Goal: Transaction & Acquisition: Purchase product/service

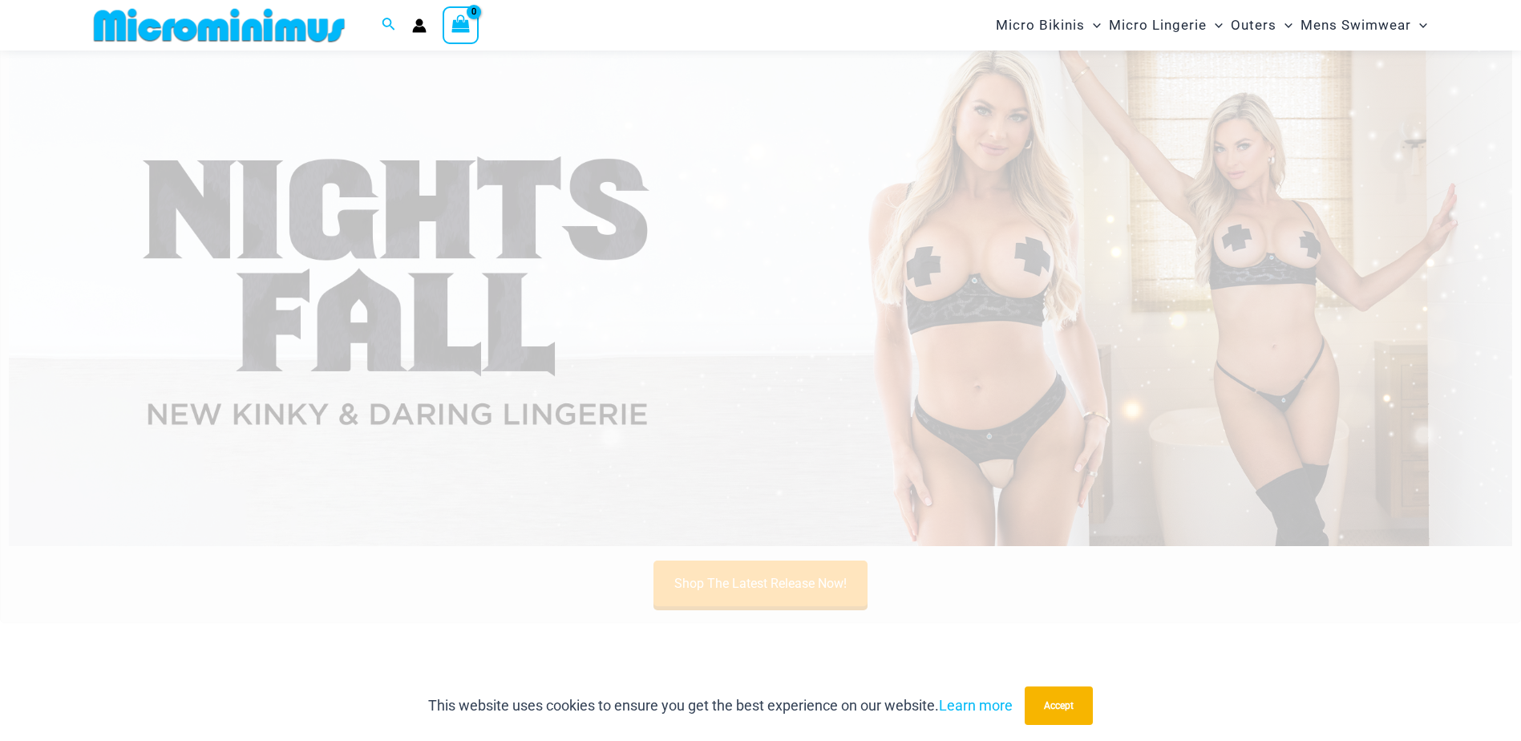
scroll to position [709, 0]
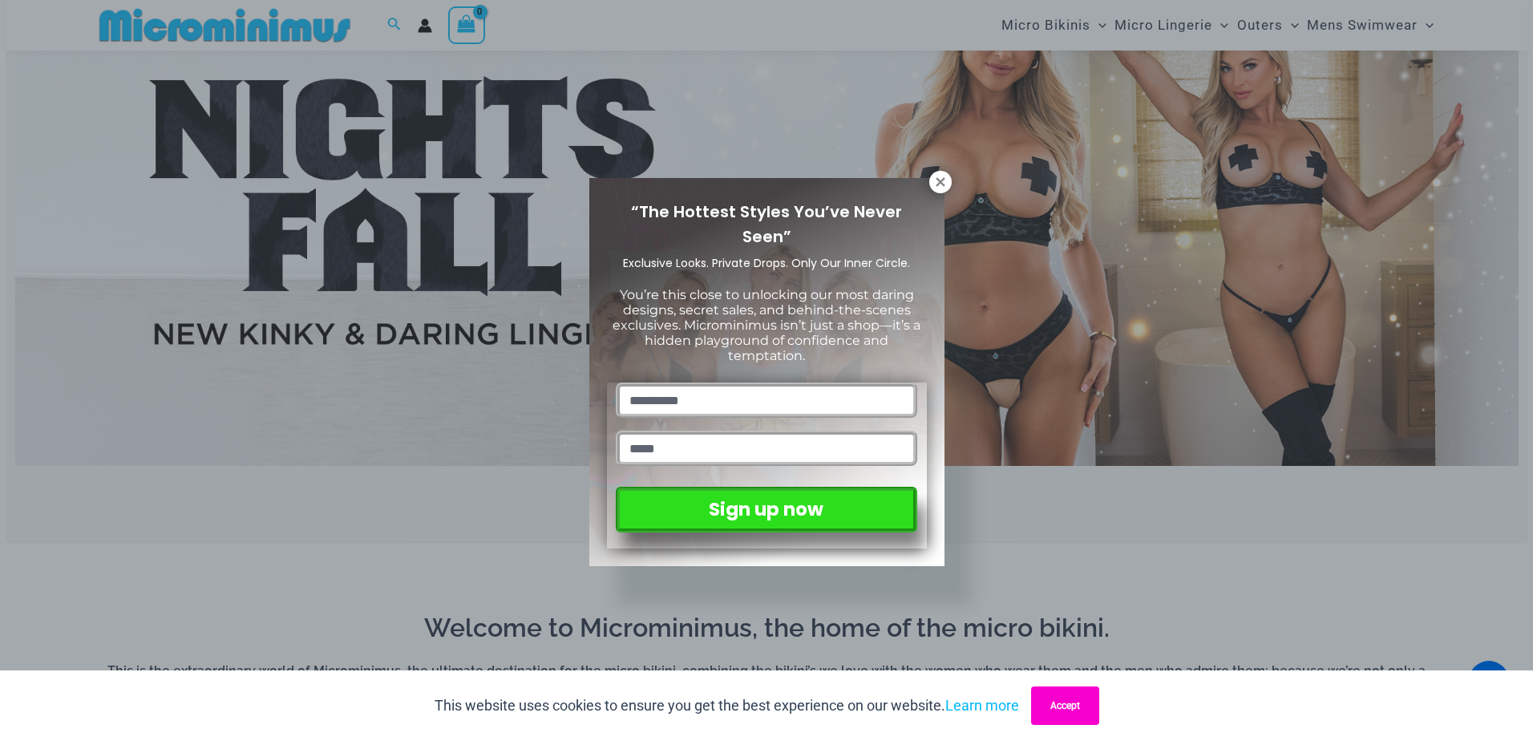
click at [1040, 707] on button "Accept" at bounding box center [1065, 705] width 68 height 38
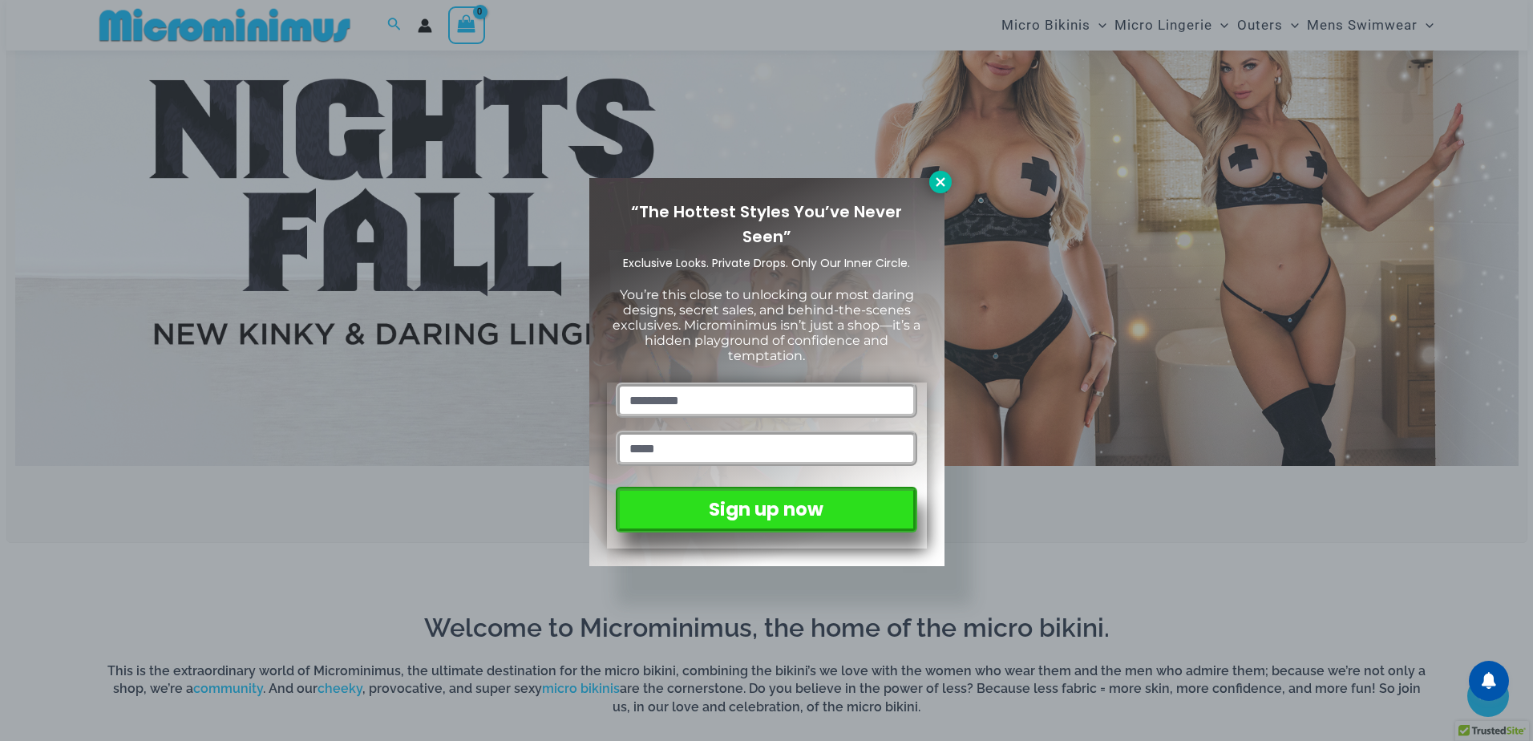
click at [943, 185] on icon at bounding box center [940, 181] width 9 height 9
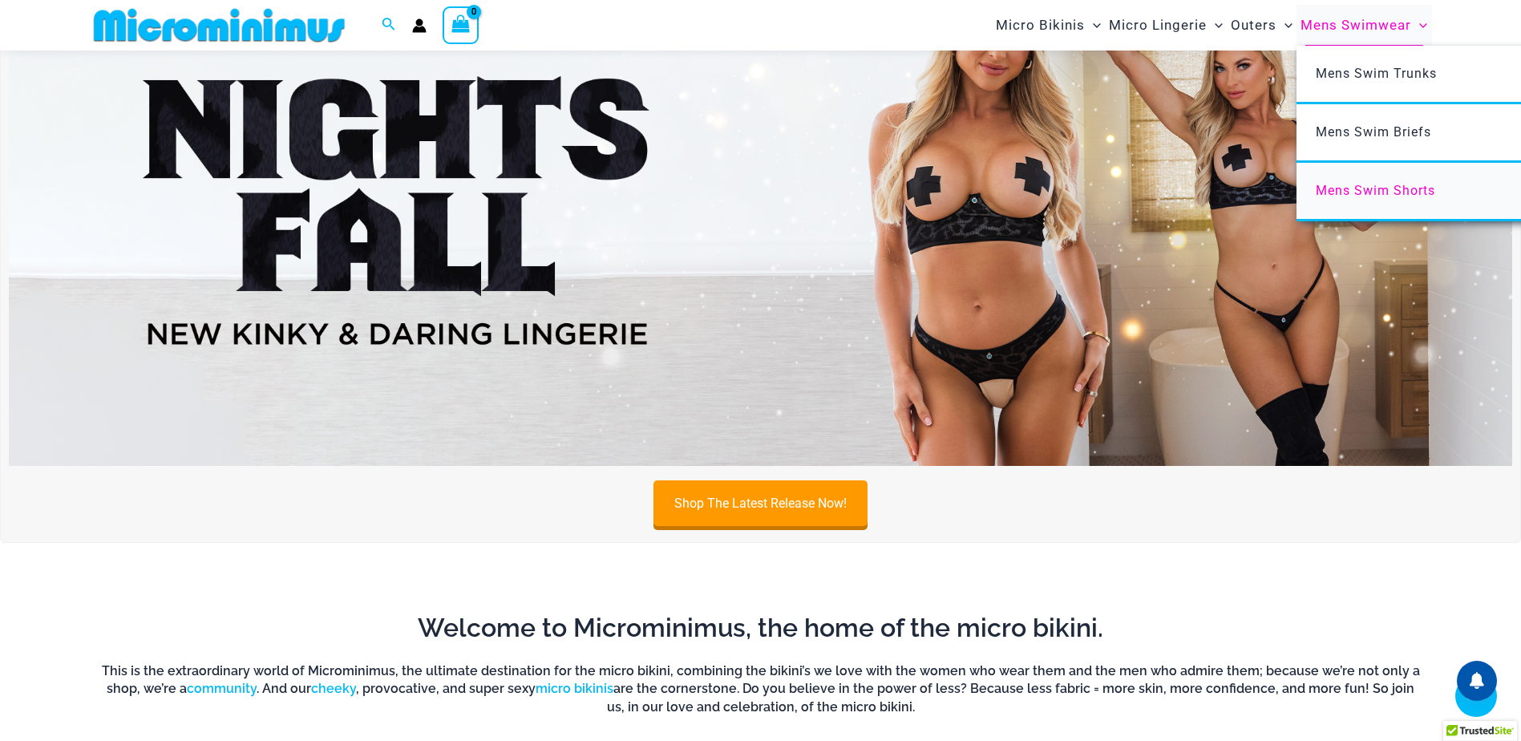
click at [1341, 189] on span "Mens Swim Shorts" at bounding box center [1374, 190] width 119 height 15
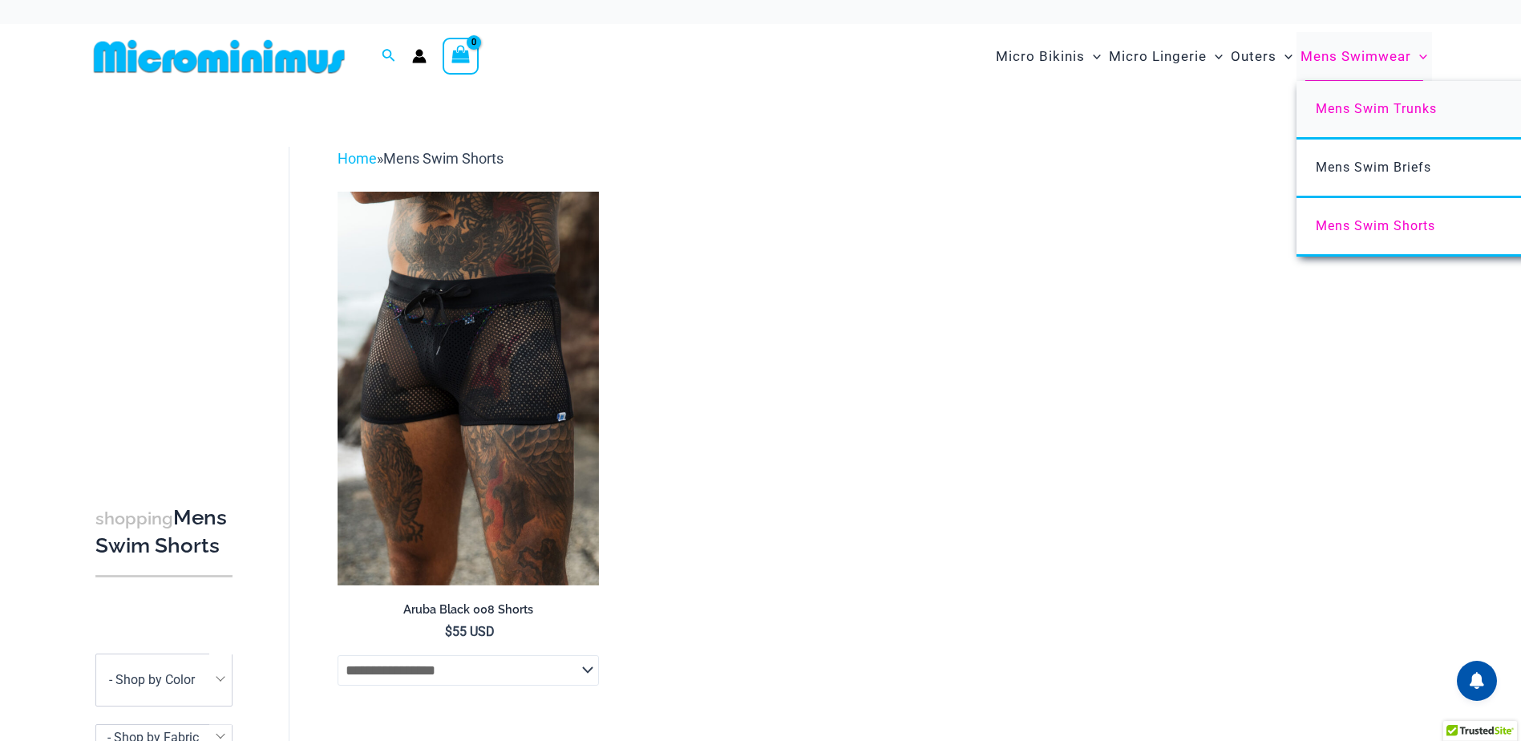
click at [1354, 98] on link "Mens Swim Trunks" at bounding box center [1534, 110] width 477 height 59
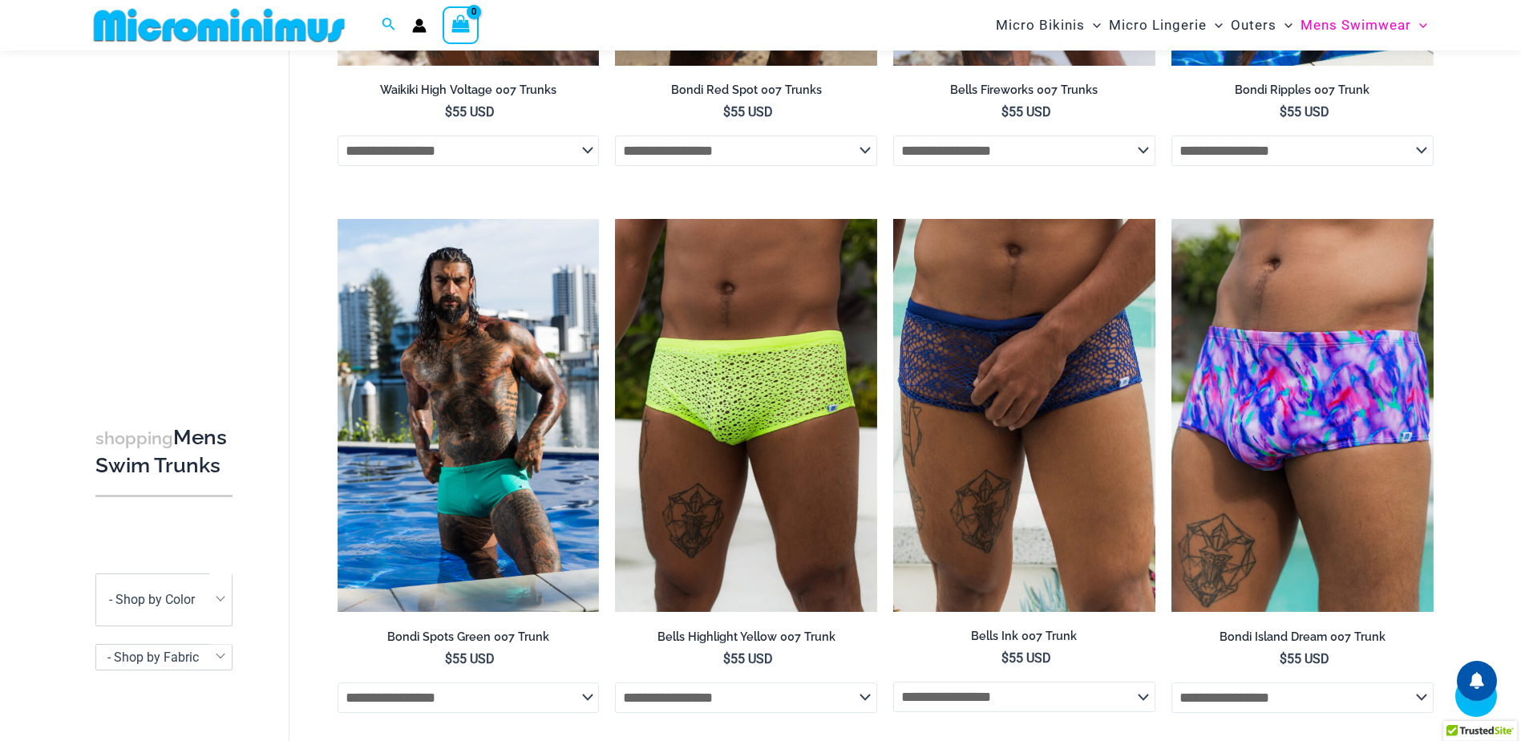
scroll to position [468, 0]
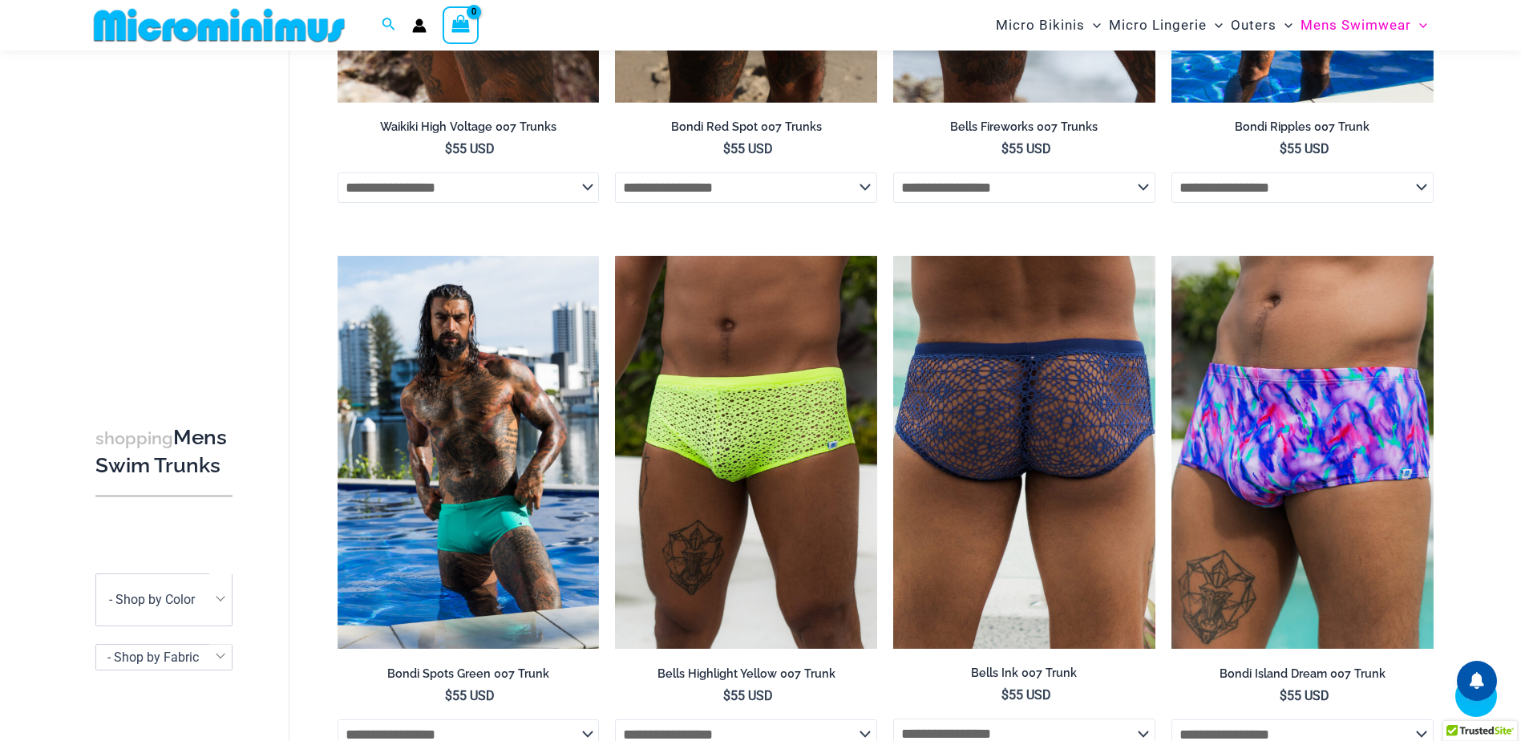
click at [1041, 430] on img at bounding box center [1024, 452] width 262 height 393
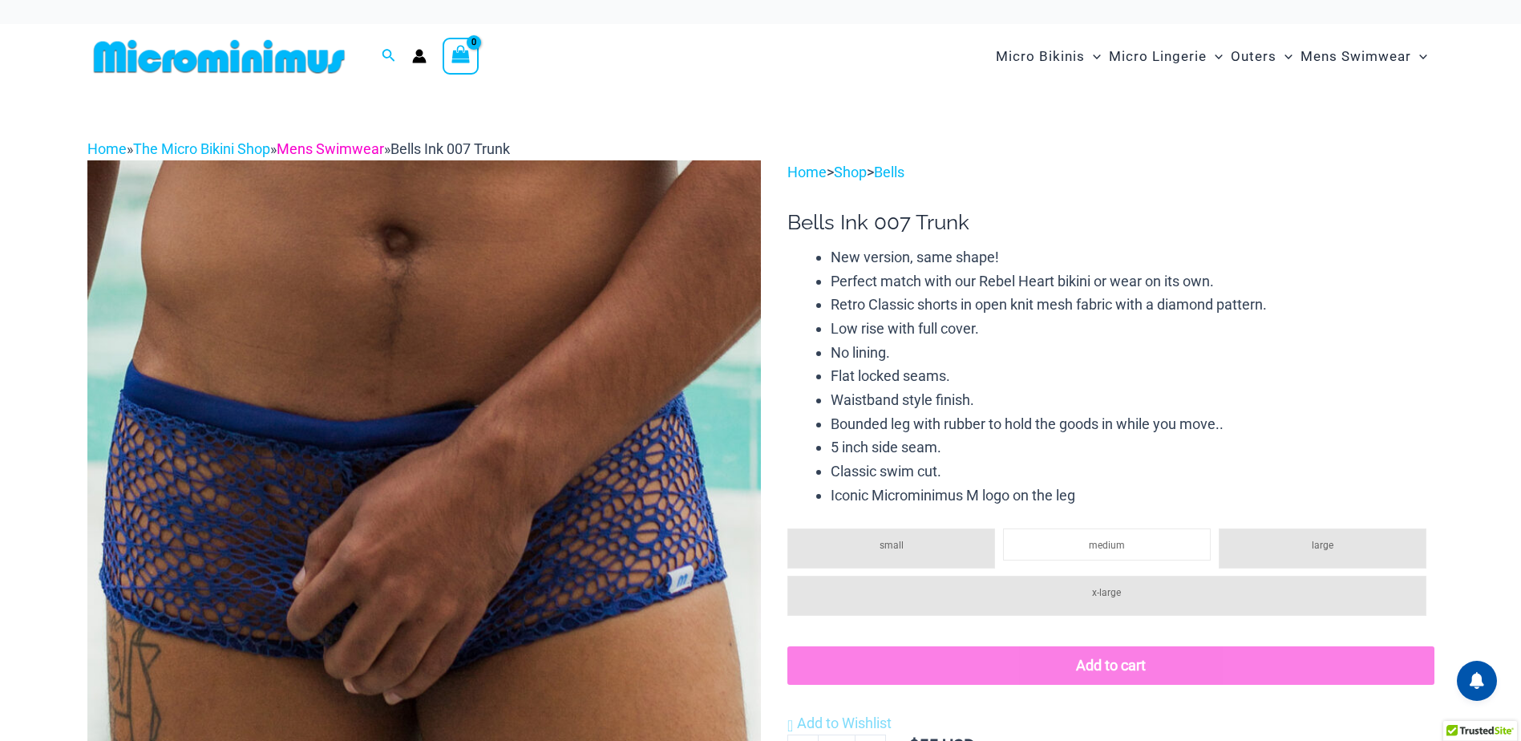
click at [358, 148] on link "Mens Swimwear" at bounding box center [330, 148] width 107 height 17
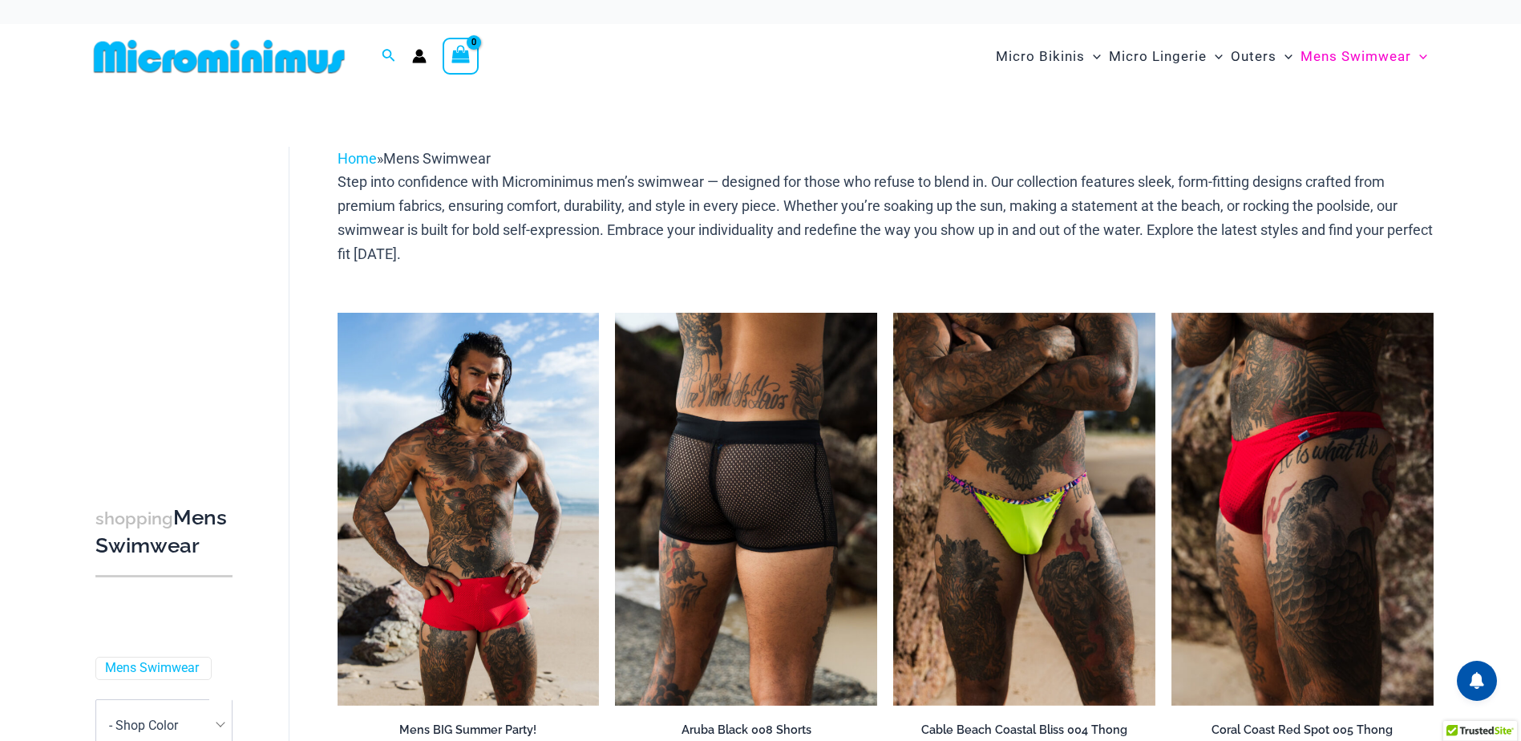
click at [665, 446] on img at bounding box center [746, 509] width 262 height 393
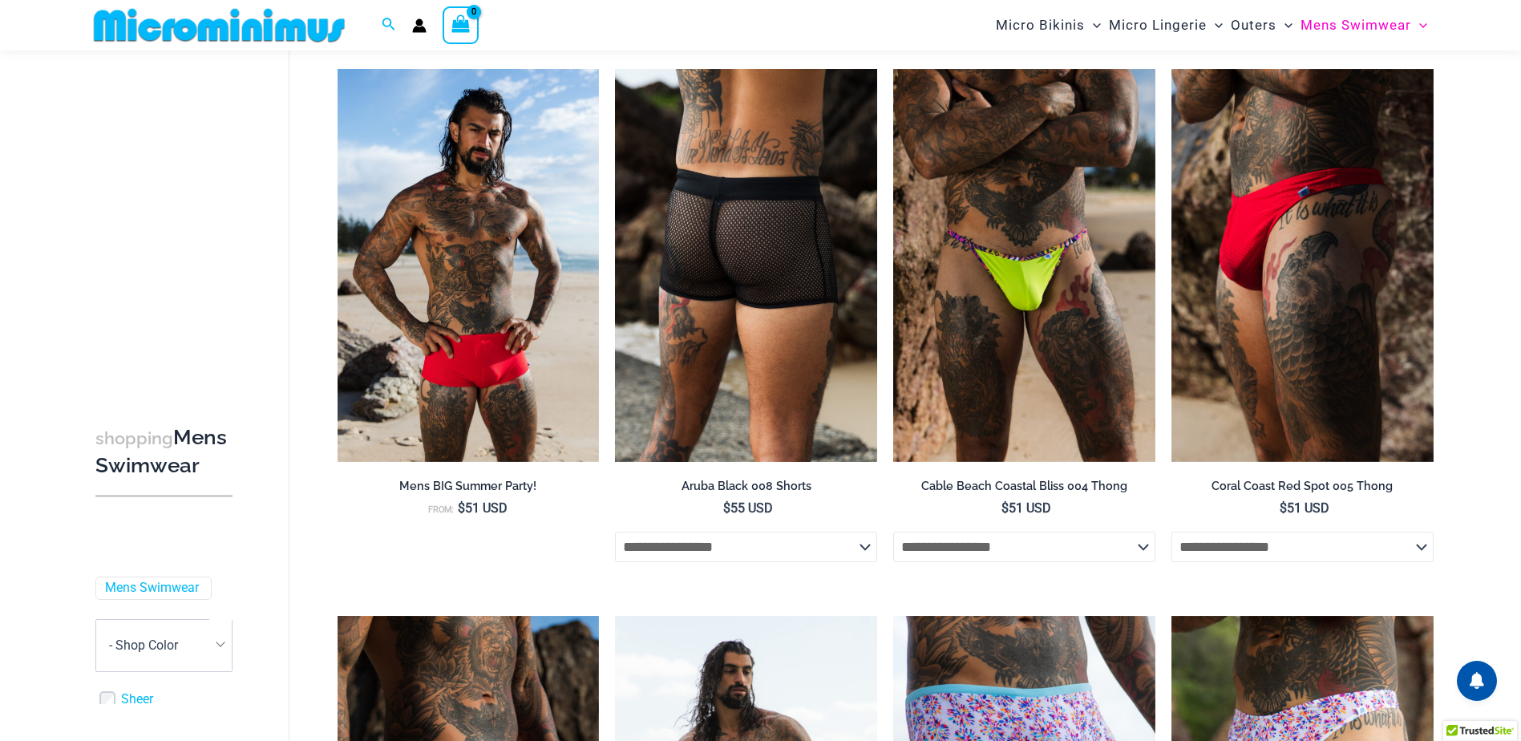
scroll to position [228, 0]
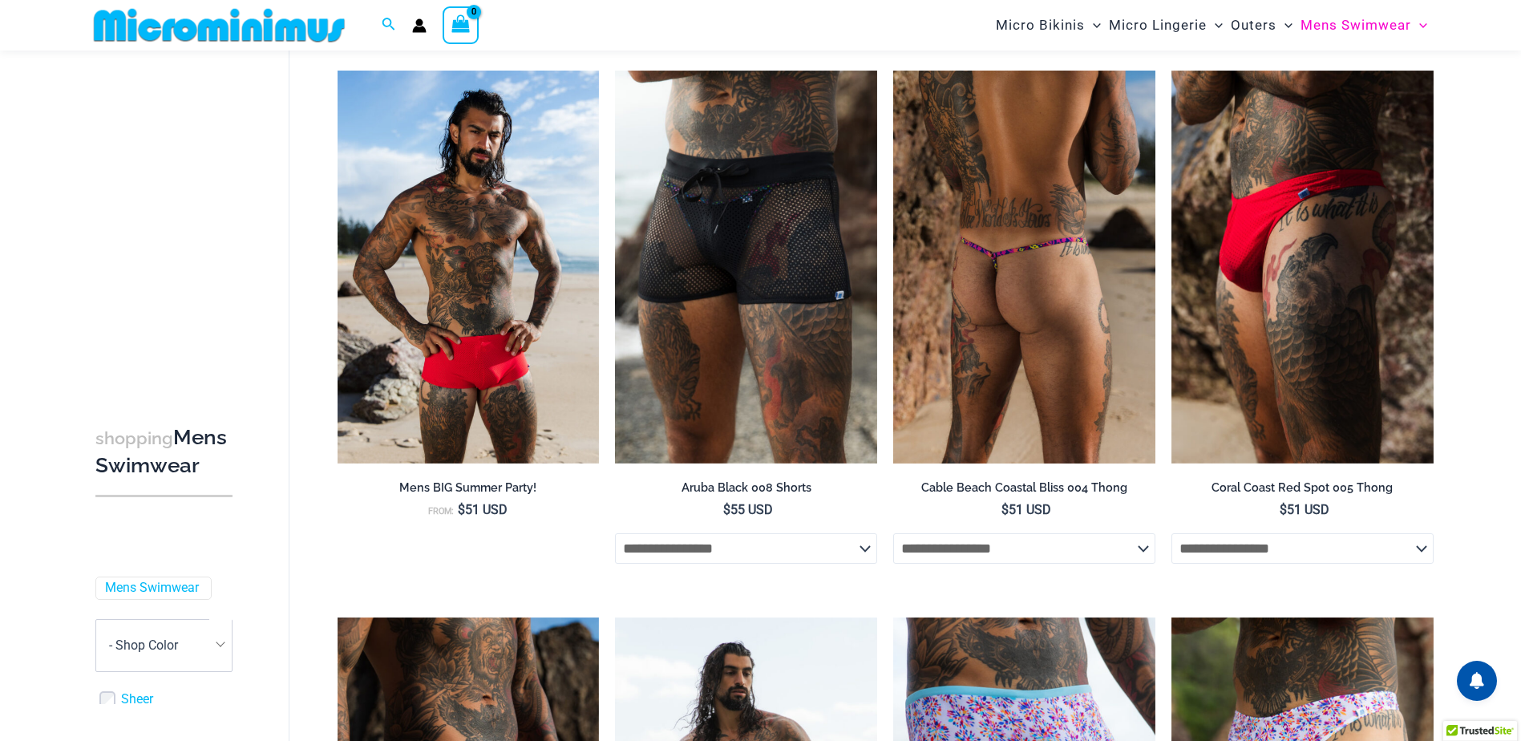
click at [985, 272] on img at bounding box center [1024, 267] width 262 height 393
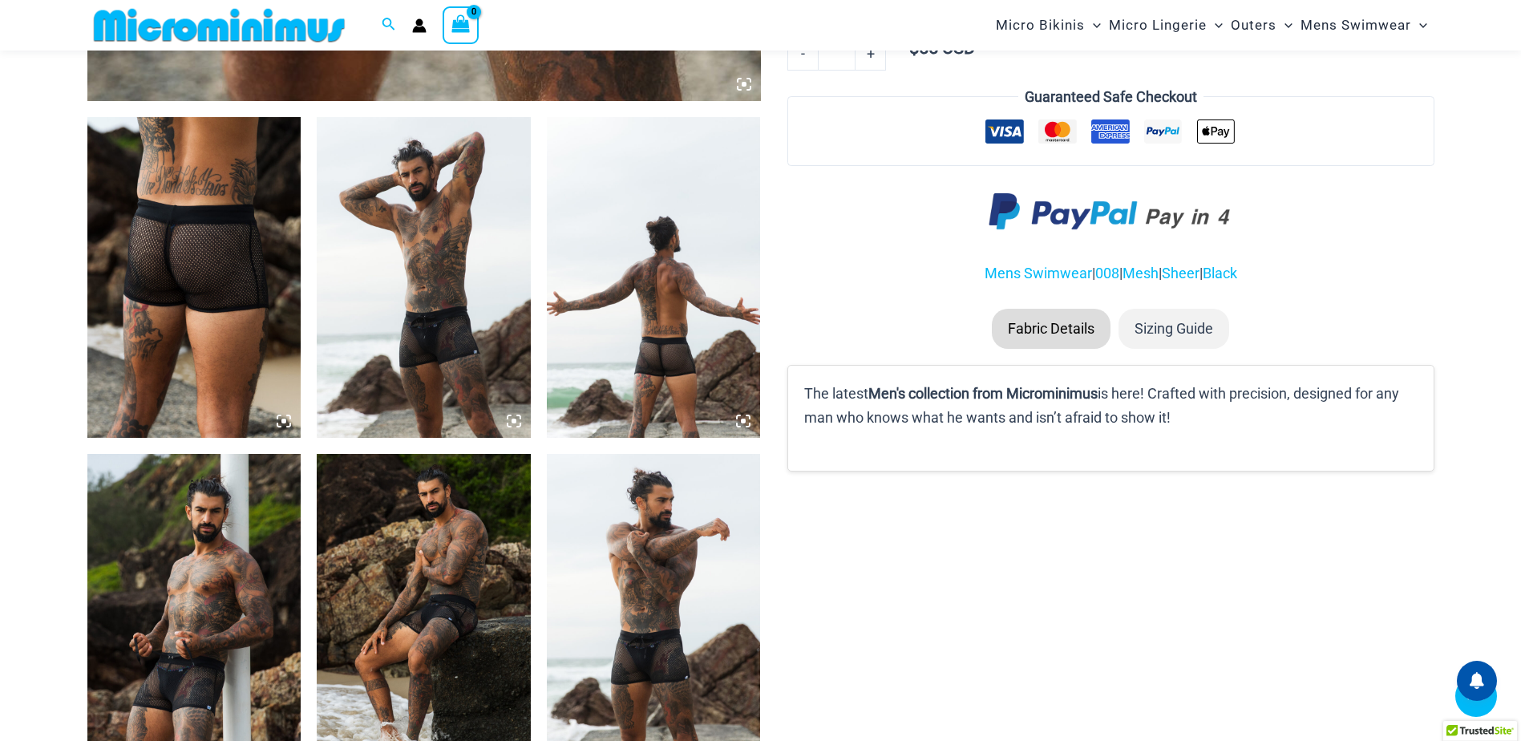
scroll to position [1027, 0]
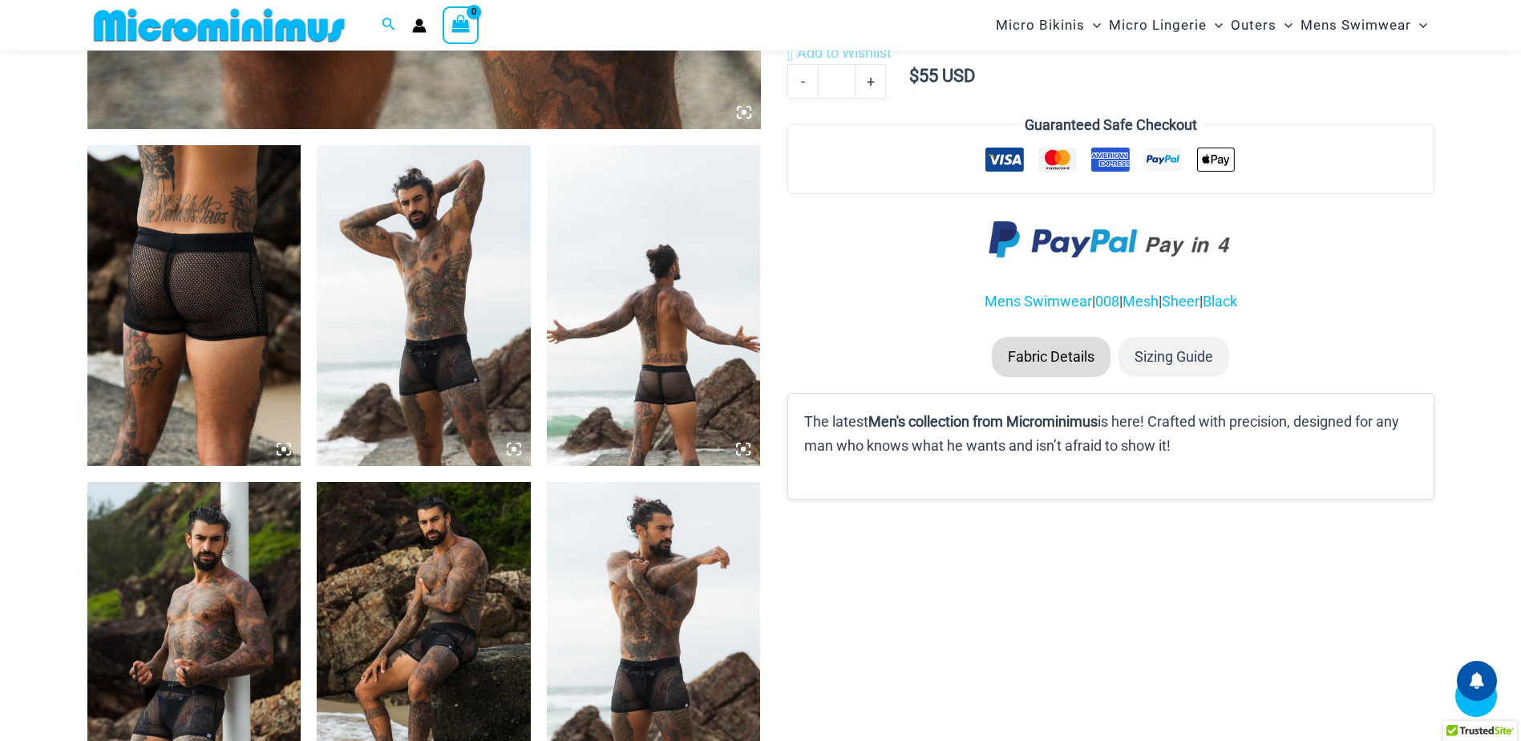
click at [652, 366] on img at bounding box center [654, 305] width 214 height 321
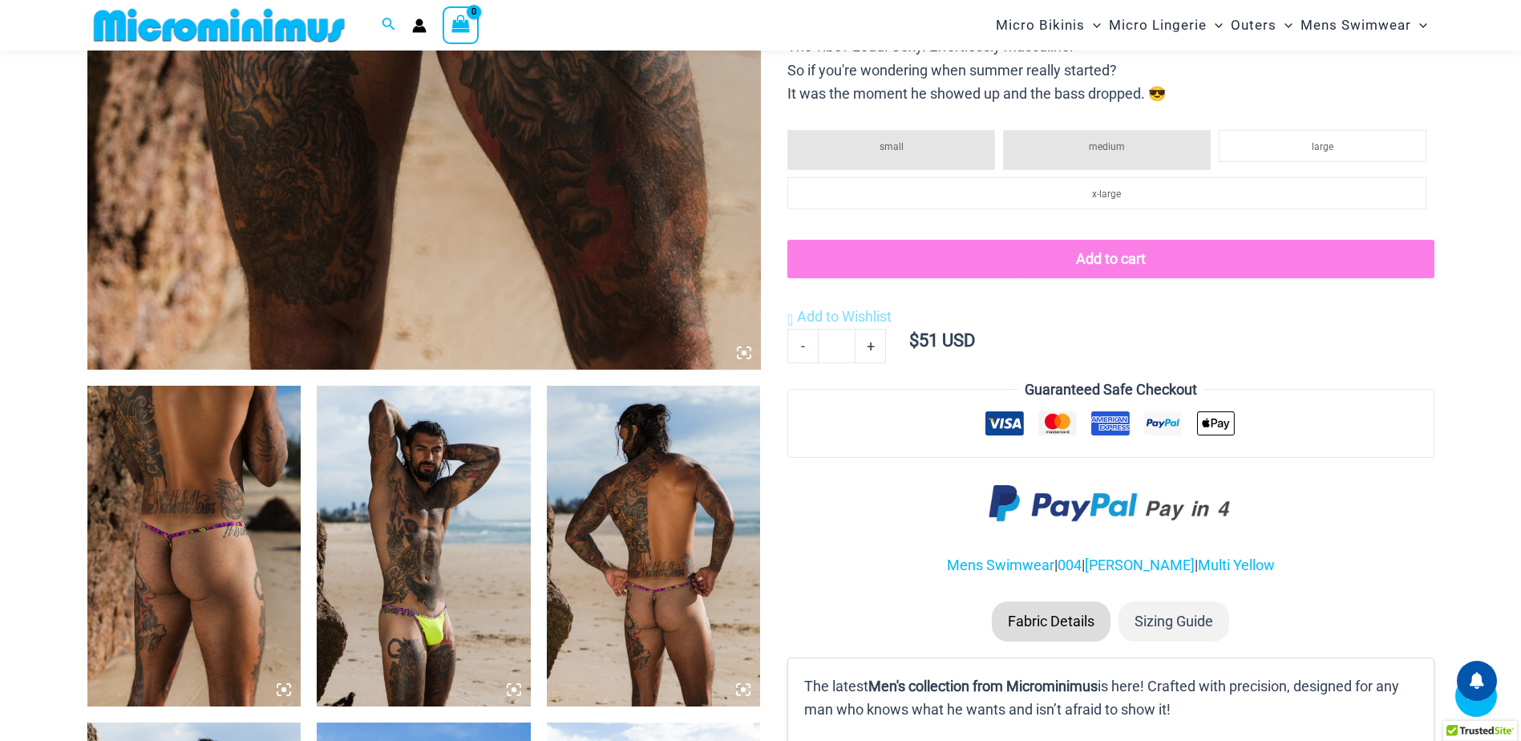
scroll to position [788, 0]
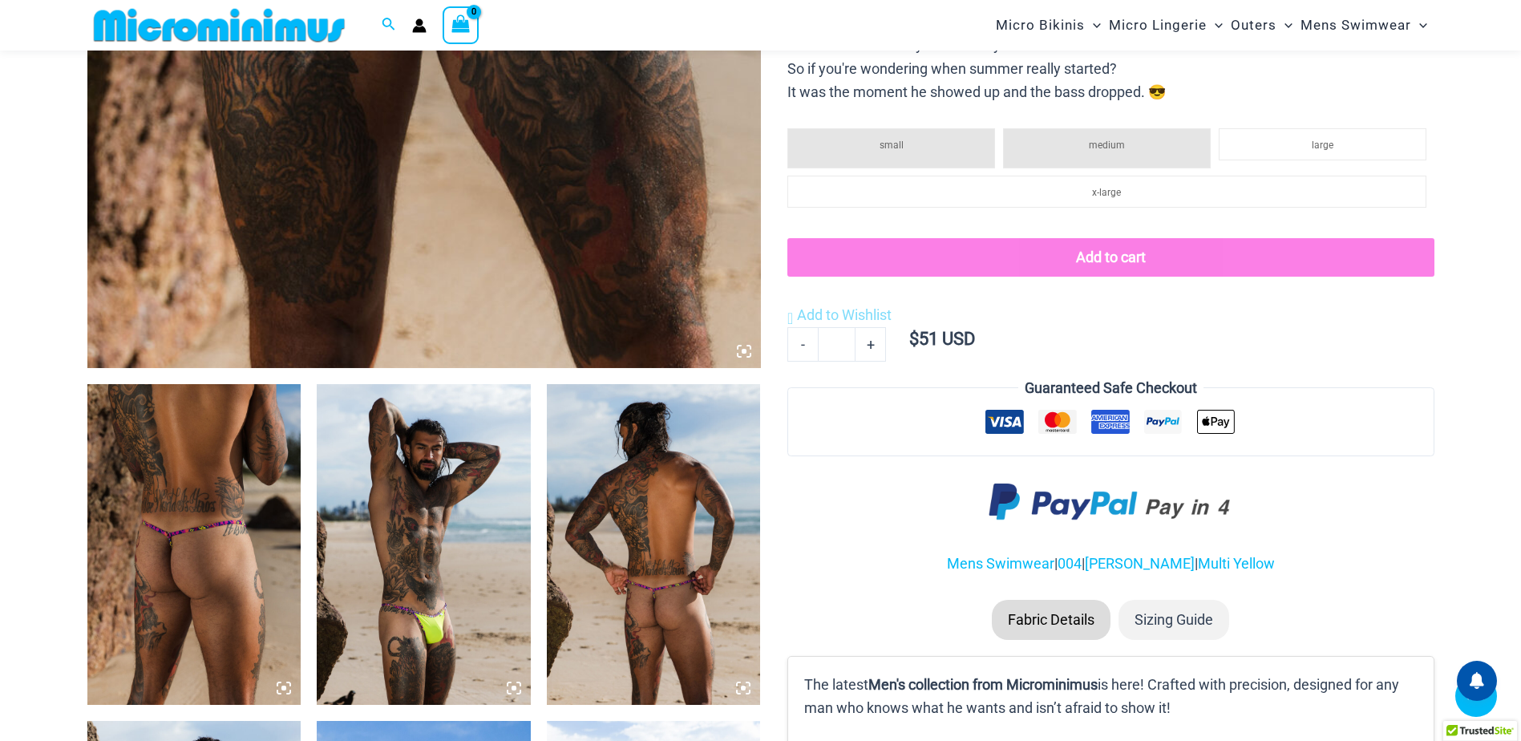
click at [466, 529] on img at bounding box center [424, 544] width 214 height 321
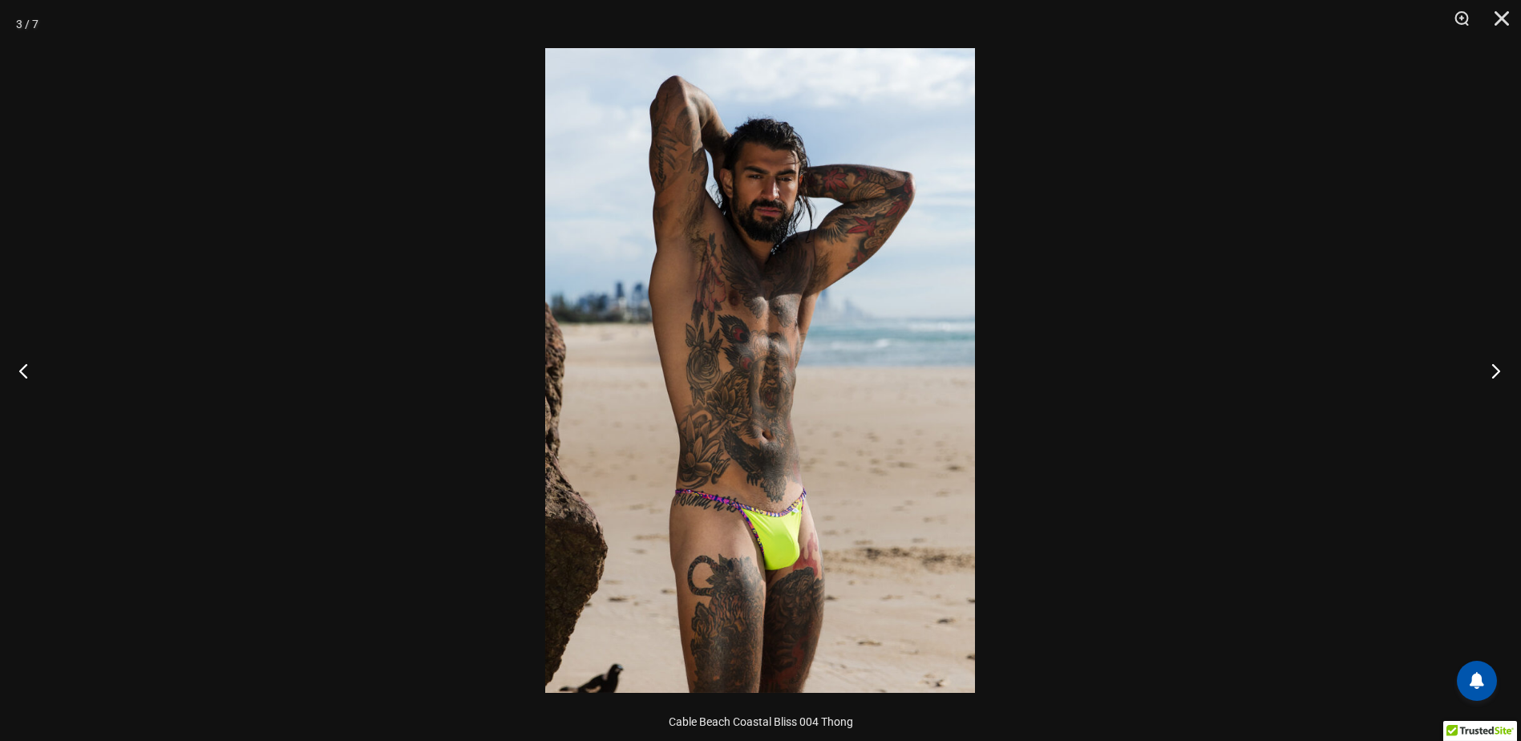
click at [1497, 371] on button "Next" at bounding box center [1491, 370] width 60 height 80
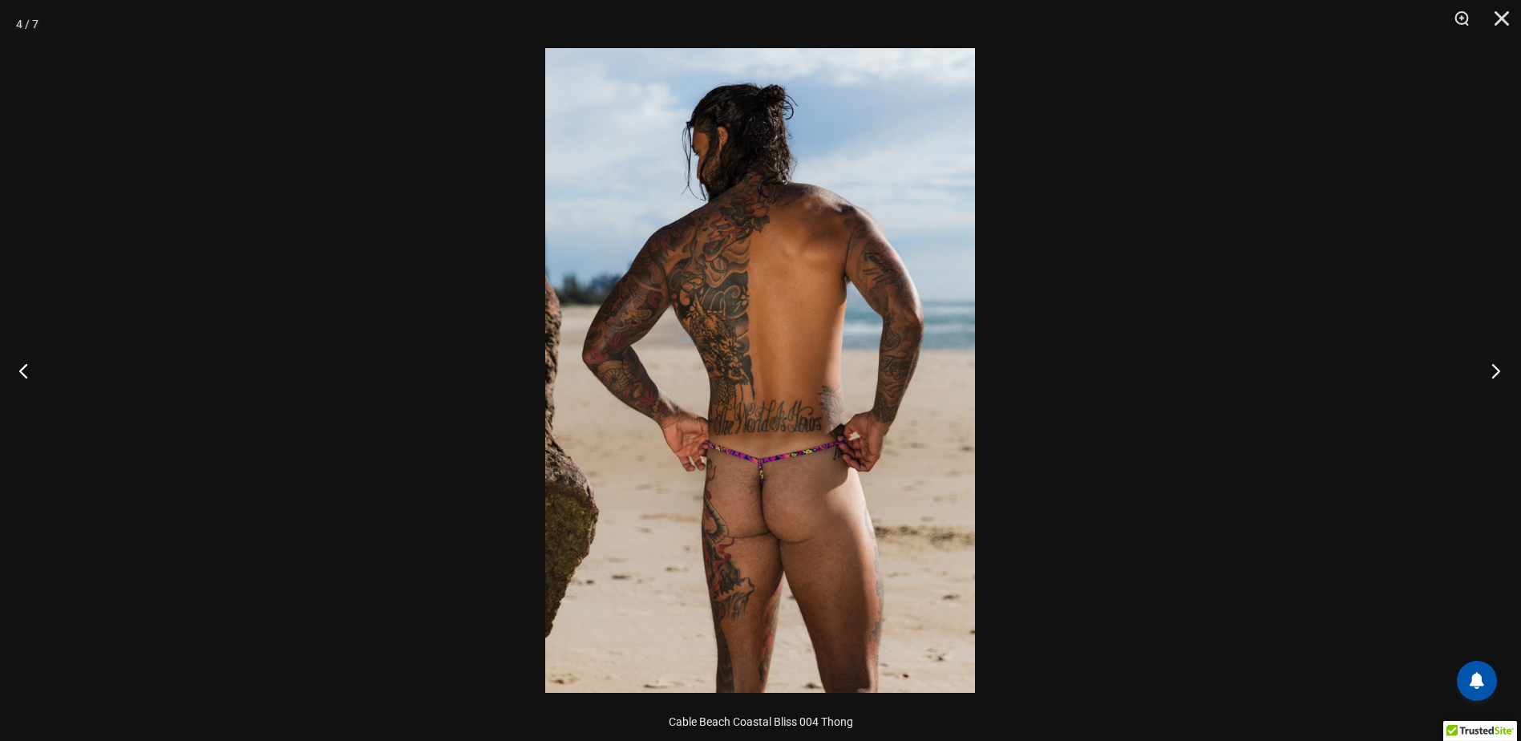
click at [1496, 371] on button "Next" at bounding box center [1491, 370] width 60 height 80
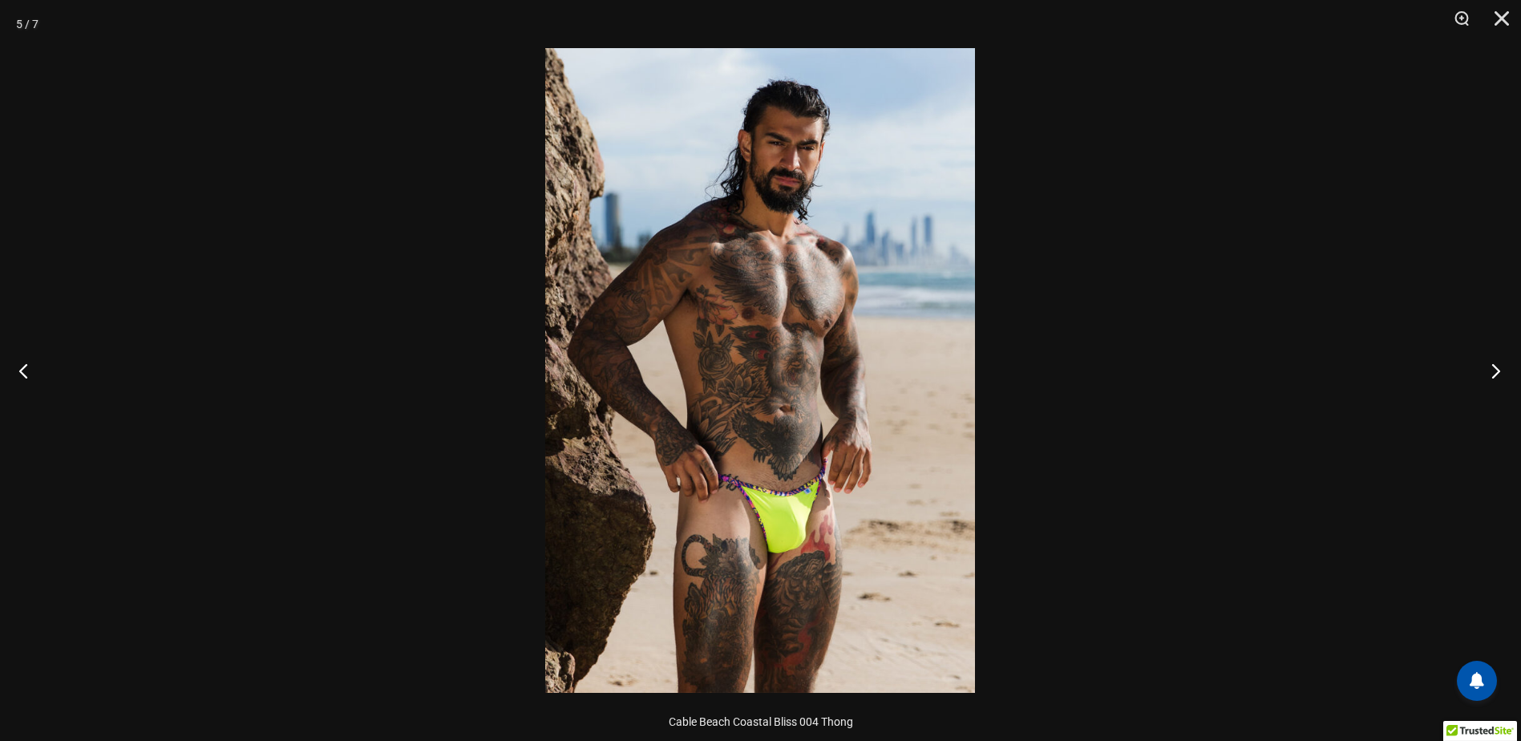
click at [1495, 371] on button "Next" at bounding box center [1491, 370] width 60 height 80
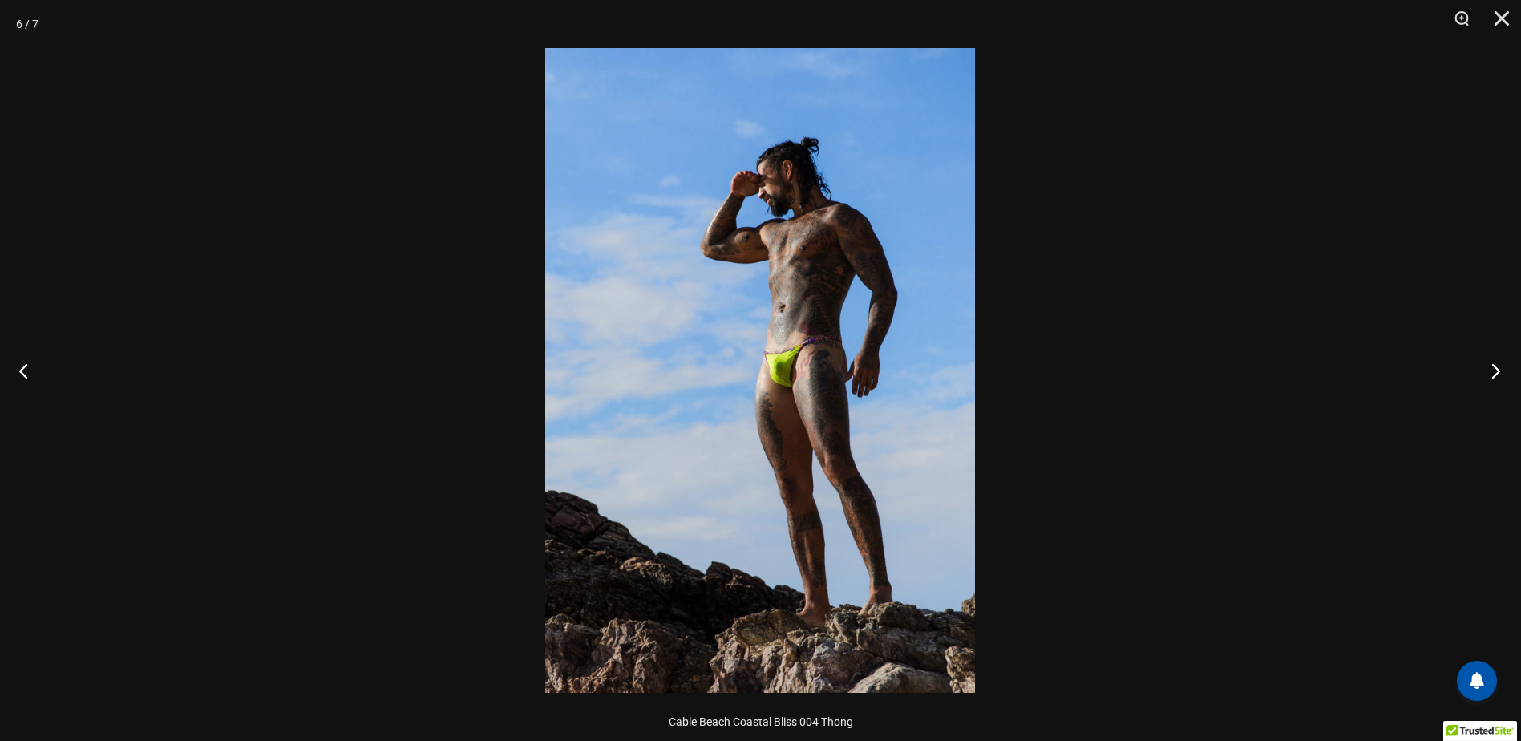
click at [1490, 370] on button "Next" at bounding box center [1491, 370] width 60 height 80
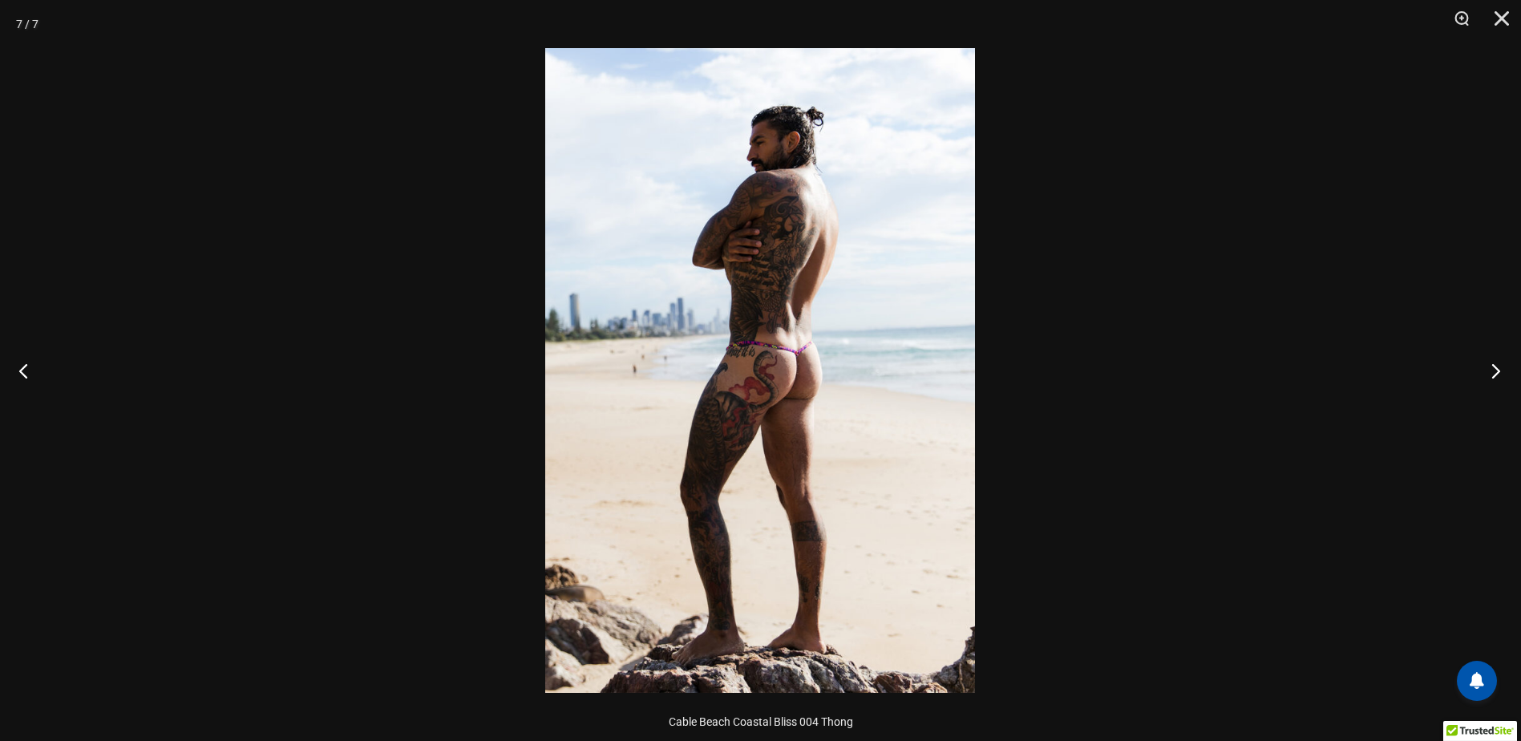
click at [1490, 370] on button "Next" at bounding box center [1491, 370] width 60 height 80
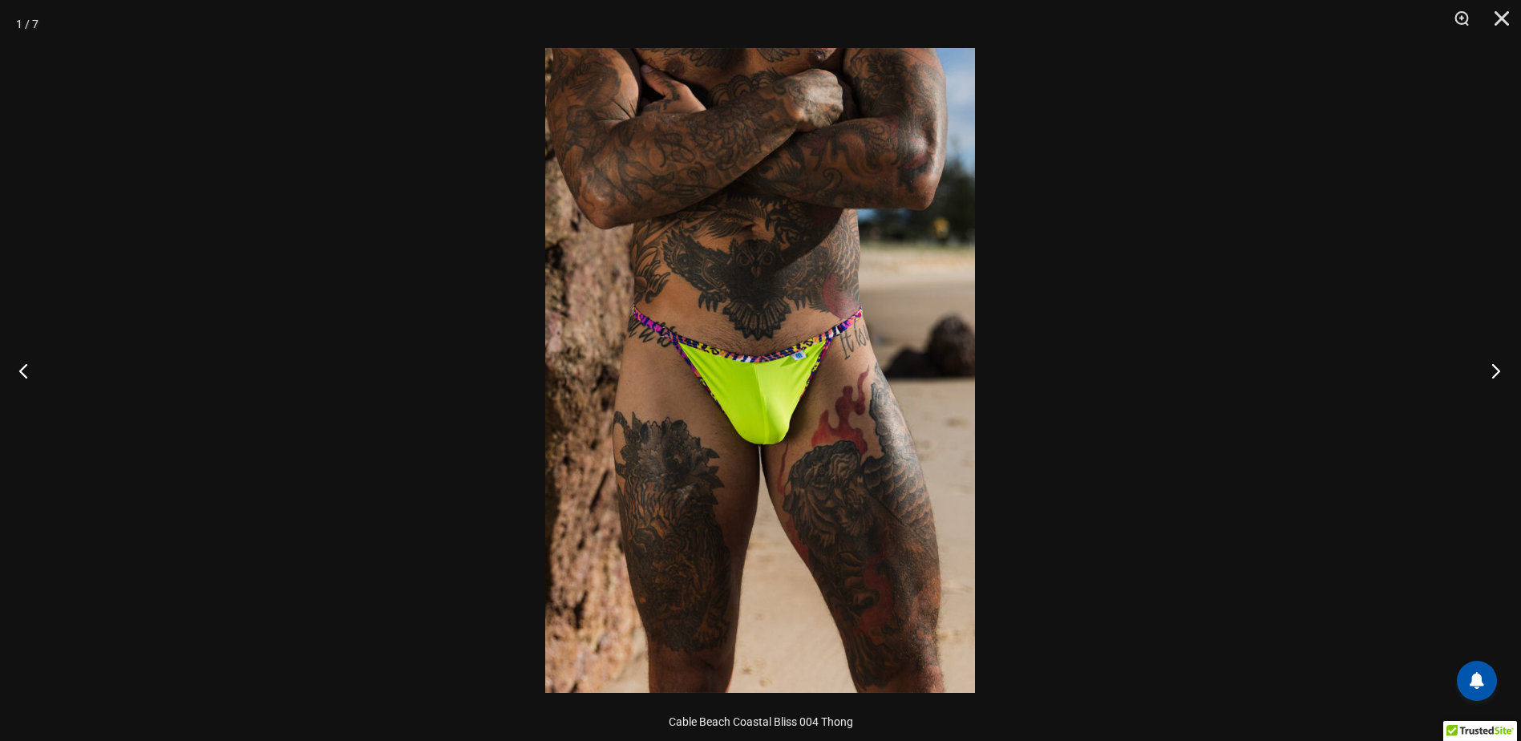
click at [1490, 370] on button "Next" at bounding box center [1491, 370] width 60 height 80
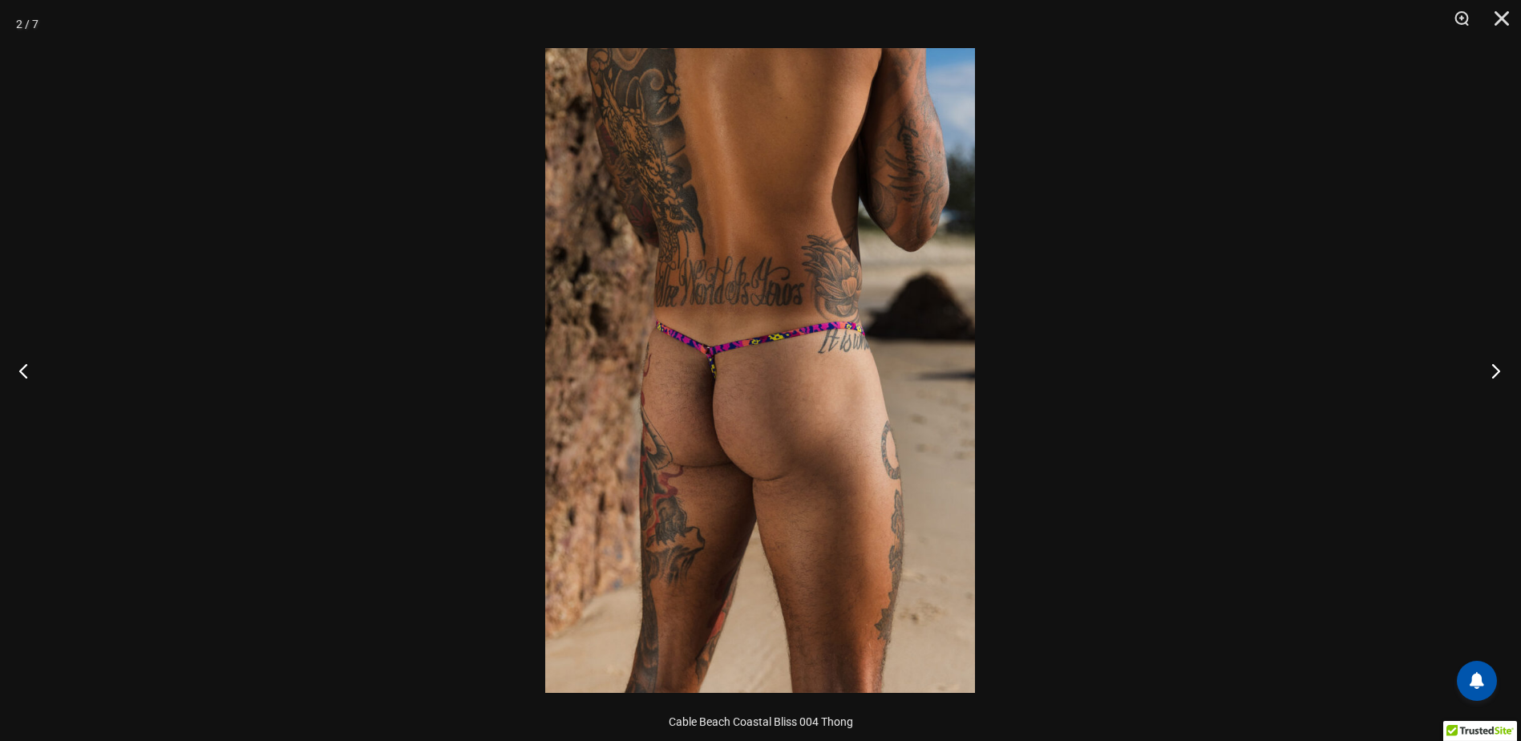
click at [1492, 366] on button "Next" at bounding box center [1491, 370] width 60 height 80
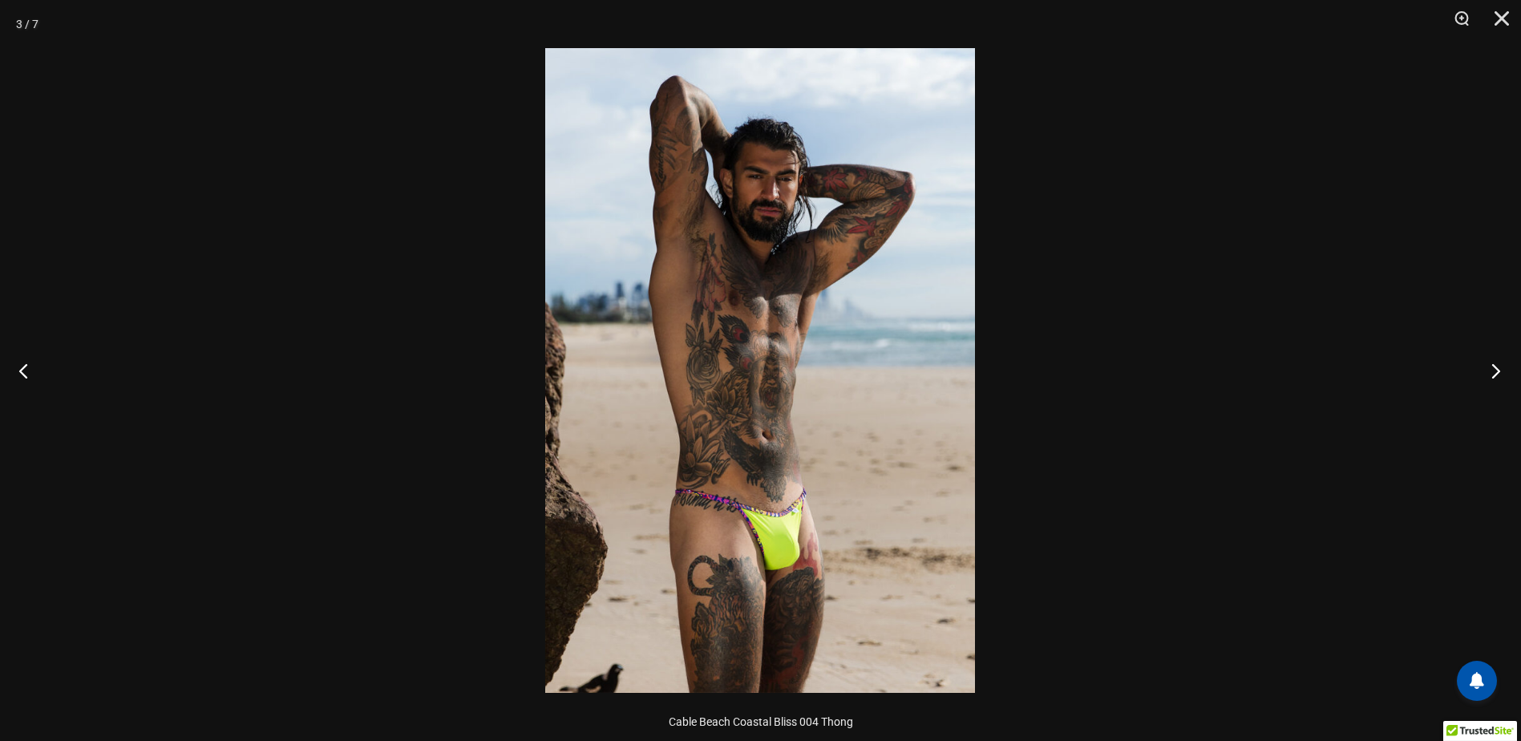
click at [1492, 366] on button "Next" at bounding box center [1491, 370] width 60 height 80
